Goal: Task Accomplishment & Management: Use online tool/utility

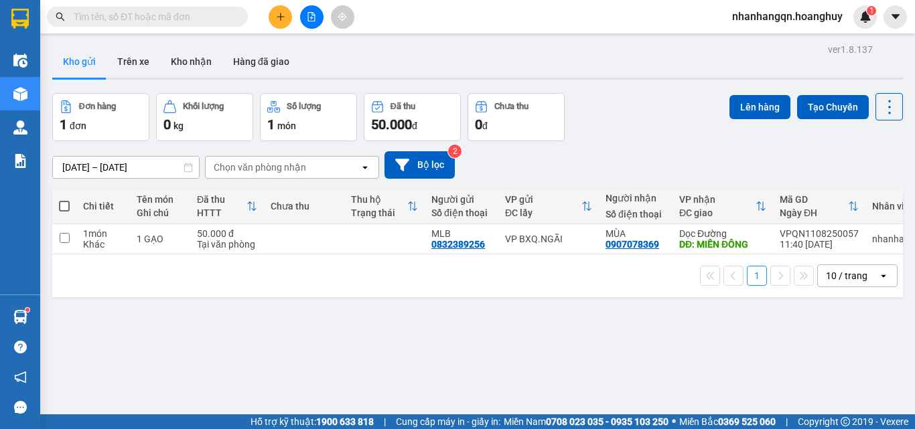
drag, startPoint x: 0, startPoint y: 0, endPoint x: 314, endPoint y: 17, distance: 314.7
click at [314, 17] on icon "file-add" at bounding box center [311, 16] width 9 height 9
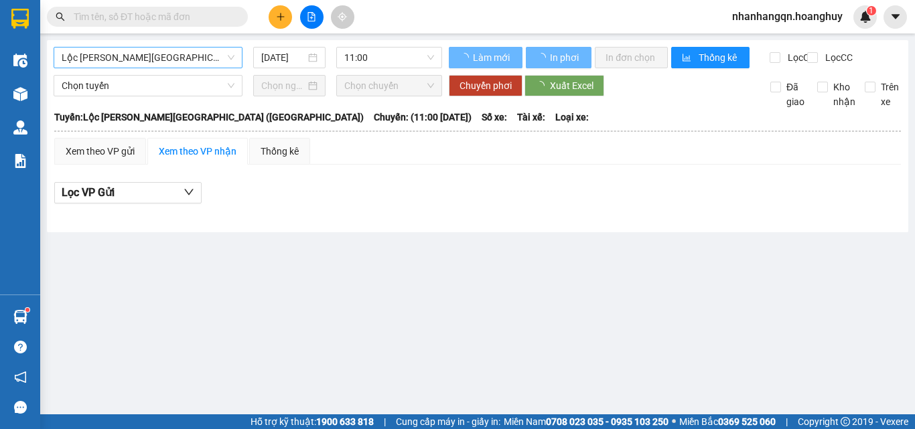
click at [179, 62] on span "Lộc [PERSON_NAME][GEOGRAPHIC_DATA] ([GEOGRAPHIC_DATA])" at bounding box center [148, 58] width 173 height 20
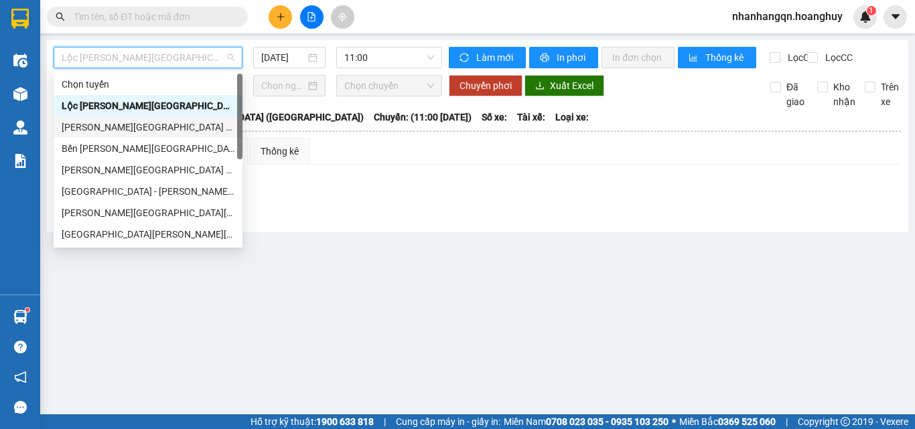
click at [165, 129] on div "[PERSON_NAME][GEOGRAPHIC_DATA] ([GEOGRAPHIC_DATA])" at bounding box center [148, 127] width 173 height 15
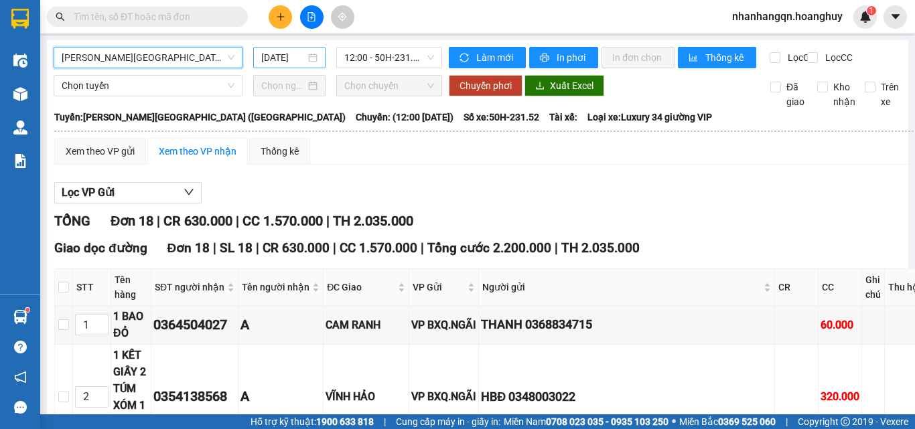
click at [266, 60] on input "[DATE]" at bounding box center [283, 57] width 44 height 15
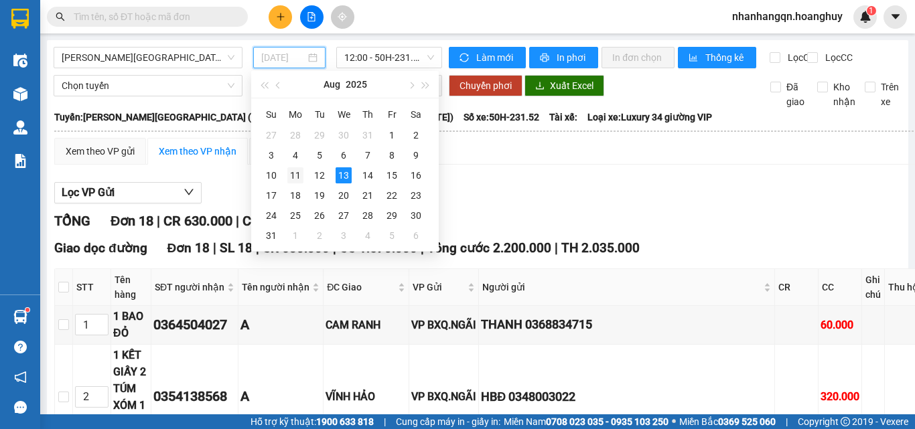
click at [303, 178] on div "11" at bounding box center [295, 175] width 16 height 16
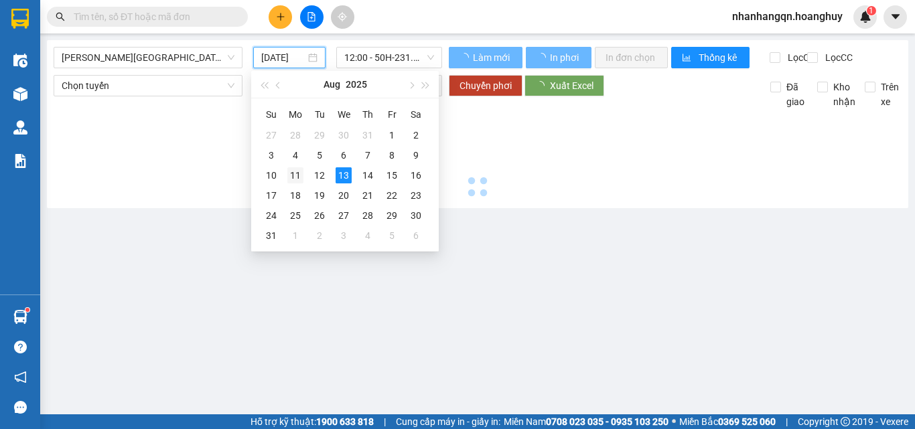
type input "[DATE]"
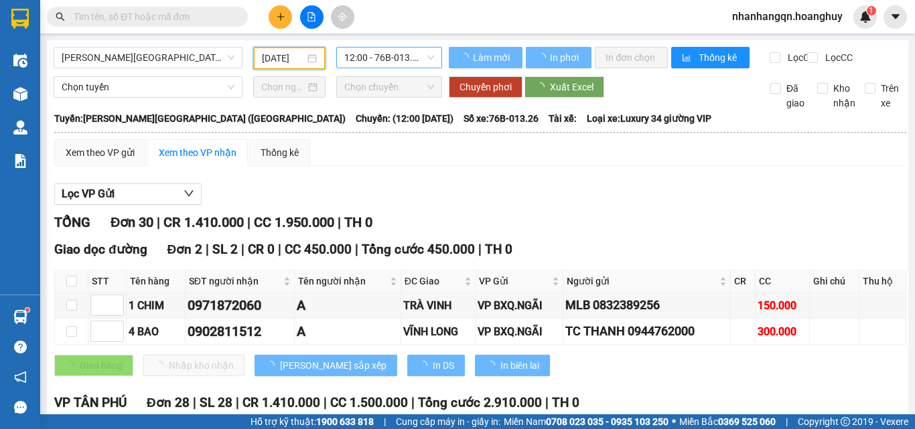
click at [382, 61] on span "12:00 - 76B-013.26" at bounding box center [389, 58] width 90 height 20
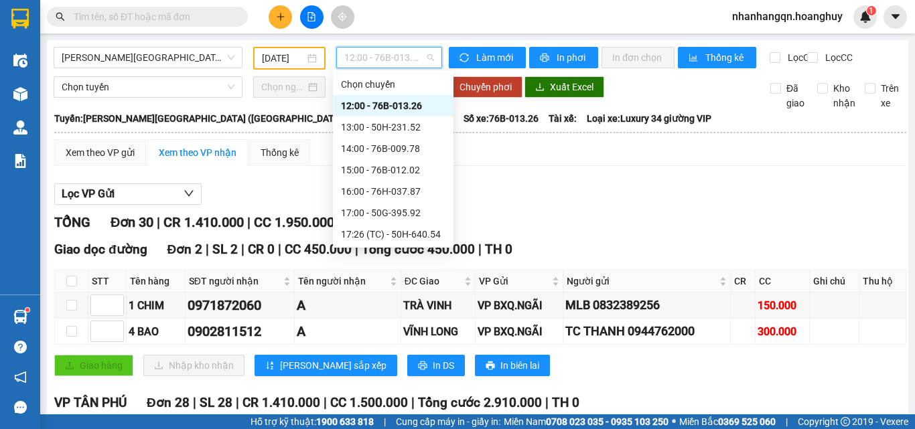
click at [399, 110] on div "12:00 - 76B-013.26" at bounding box center [393, 105] width 105 height 15
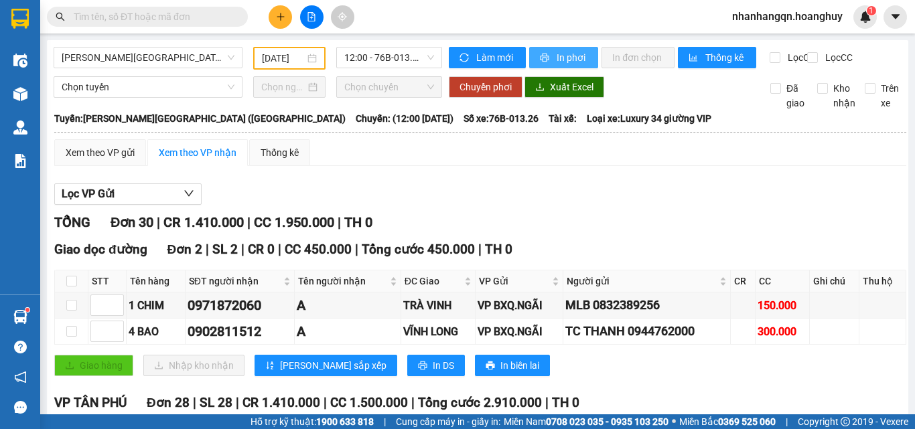
click at [557, 58] on span "In phơi" at bounding box center [572, 57] width 31 height 15
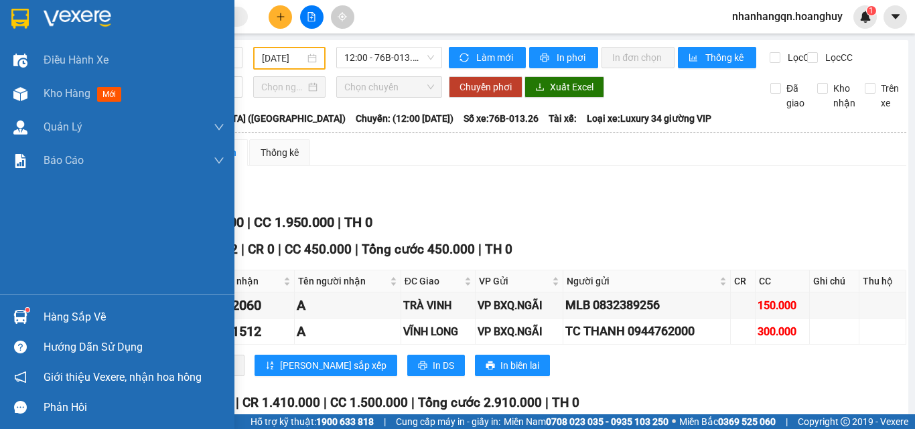
click at [19, 19] on img at bounding box center [19, 19] width 17 height 20
